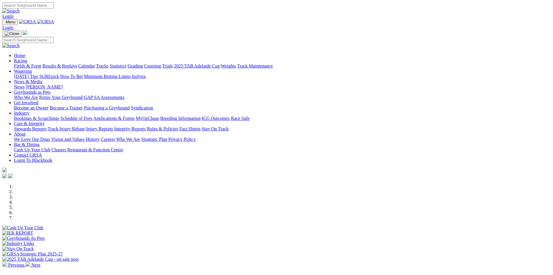
click at [46, 126] on link "Stewards Reports" at bounding box center [30, 128] width 33 height 5
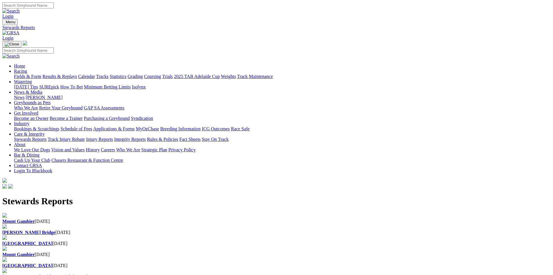
click at [198, 229] on div "Murray Bridge 10 Aug 2025" at bounding box center [276, 231] width 549 height 5
click at [19, 30] on img at bounding box center [10, 32] width 17 height 5
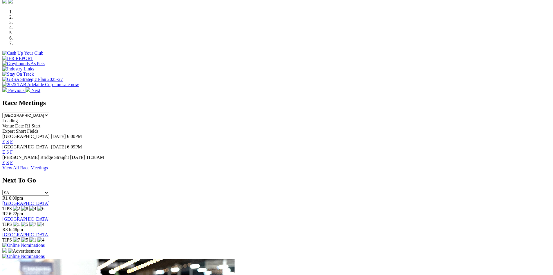
scroll to position [174, 0]
click at [13, 160] on link "F" at bounding box center [11, 162] width 3 height 5
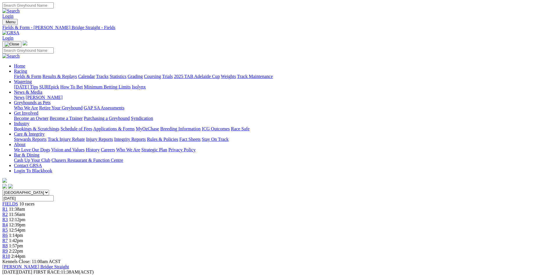
click at [19, 30] on img at bounding box center [10, 32] width 17 height 5
